Goal: Transaction & Acquisition: Purchase product/service

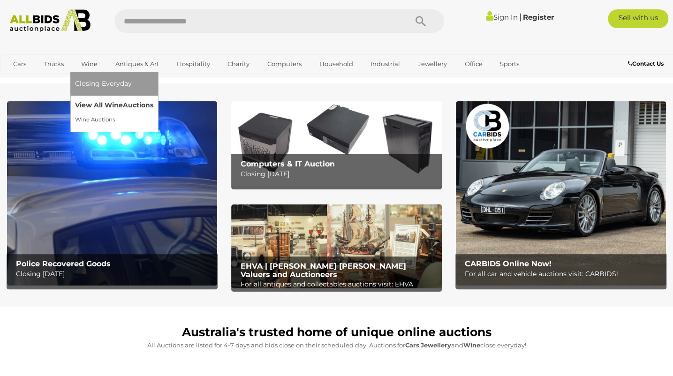
click at [98, 102] on link "View All Wine Auctions" at bounding box center [114, 105] width 78 height 15
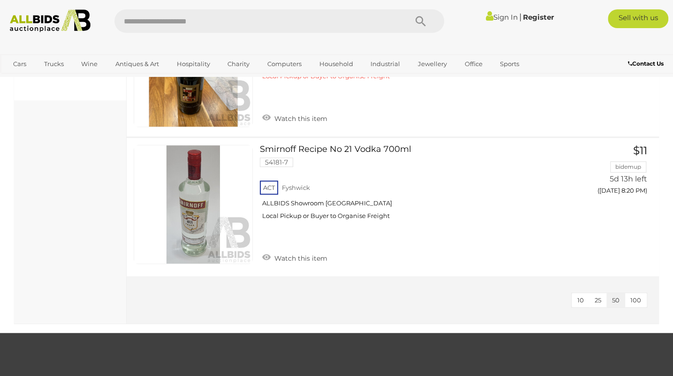
scroll to position [413, 0]
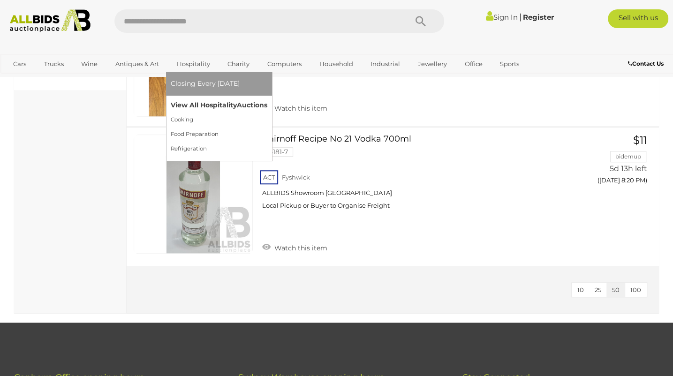
click at [206, 103] on link "View All Hospitality Auctions" at bounding box center [219, 105] width 97 height 15
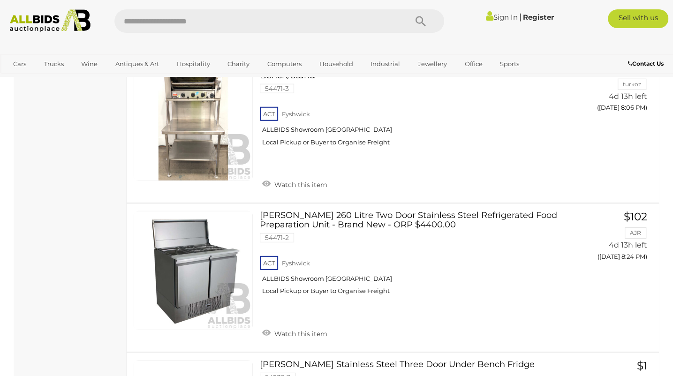
scroll to position [1424, 0]
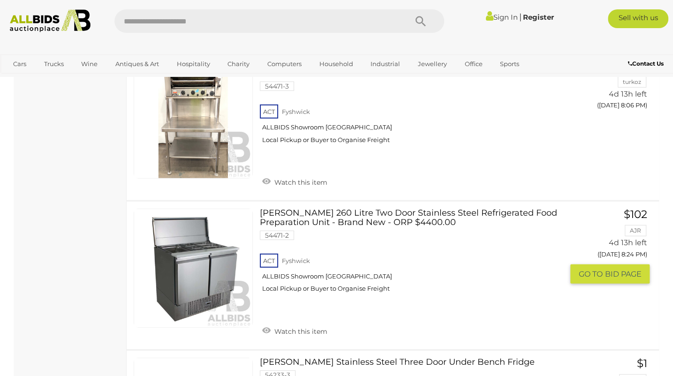
click at [338, 209] on link "[PERSON_NAME] 260 Litre Two Door Stainless Steel Refrigerated Food Preparation …" at bounding box center [415, 254] width 296 height 91
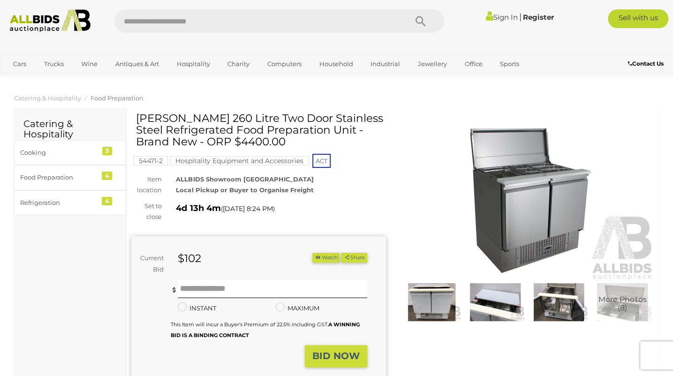
click at [445, 307] on img at bounding box center [431, 302] width 59 height 38
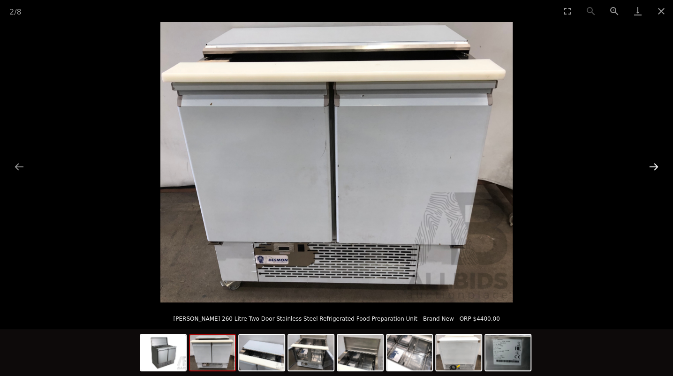
click at [654, 168] on button "Next slide" at bounding box center [654, 167] width 20 height 18
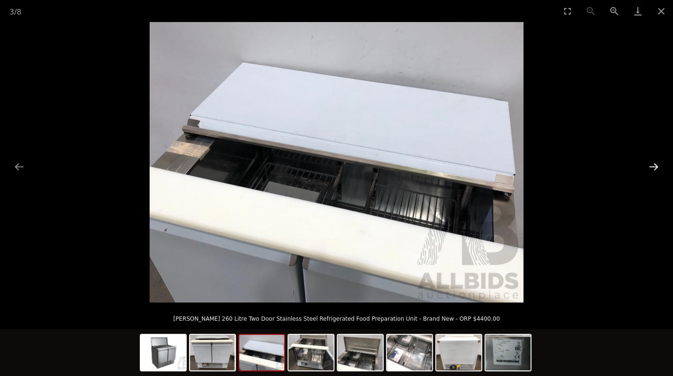
click at [654, 168] on button "Next slide" at bounding box center [654, 167] width 20 height 18
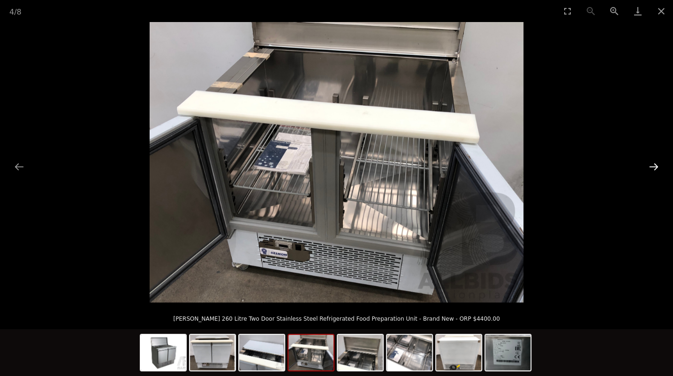
click at [654, 165] on button "Next slide" at bounding box center [654, 167] width 20 height 18
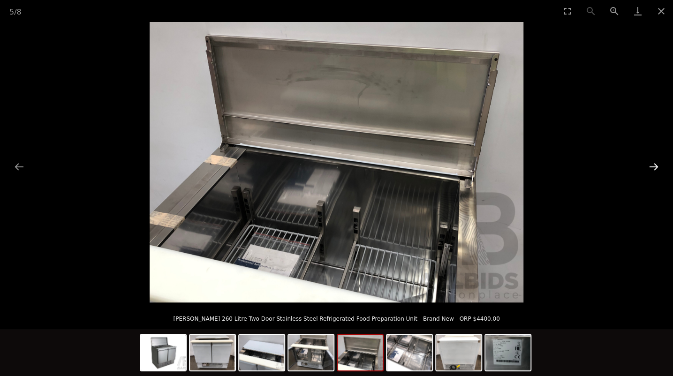
click at [654, 165] on button "Next slide" at bounding box center [654, 167] width 20 height 18
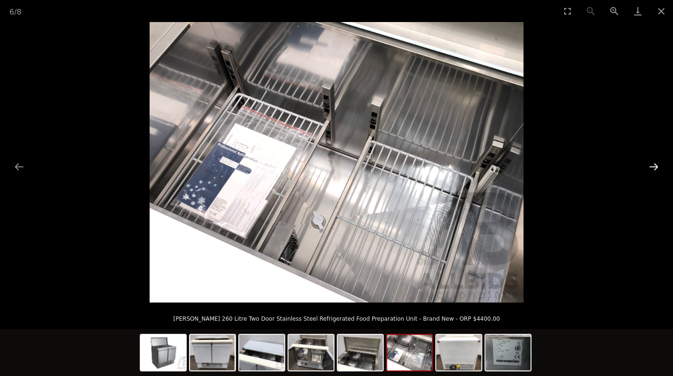
click at [654, 165] on button "Next slide" at bounding box center [654, 167] width 20 height 18
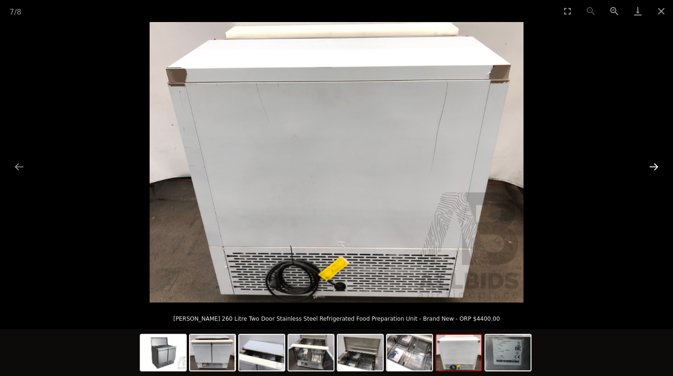
click at [654, 165] on button "Next slide" at bounding box center [654, 167] width 20 height 18
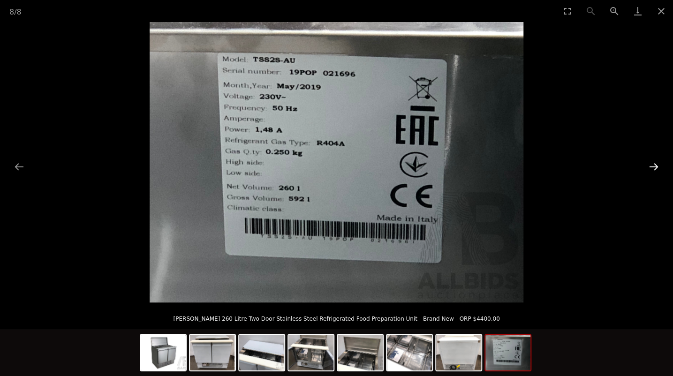
click at [654, 165] on button "Next slide" at bounding box center [654, 167] width 20 height 18
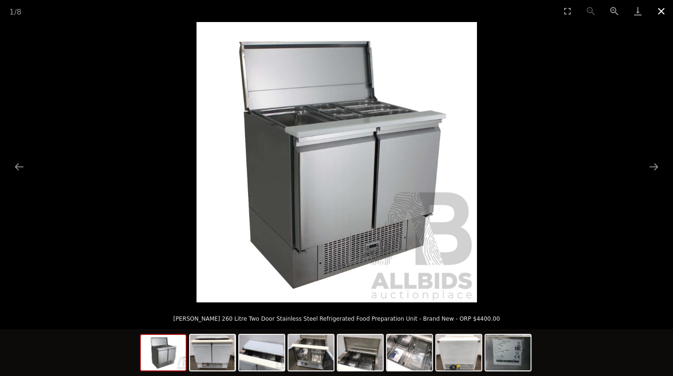
click at [657, 10] on button "Close gallery" at bounding box center [660, 11] width 23 height 22
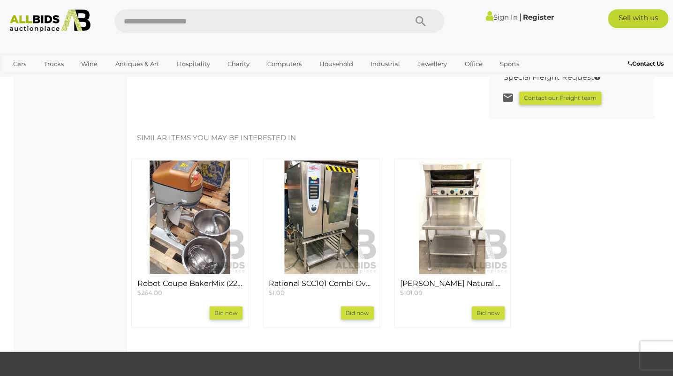
scroll to position [825, 0]
